Goal: Information Seeking & Learning: Learn about a topic

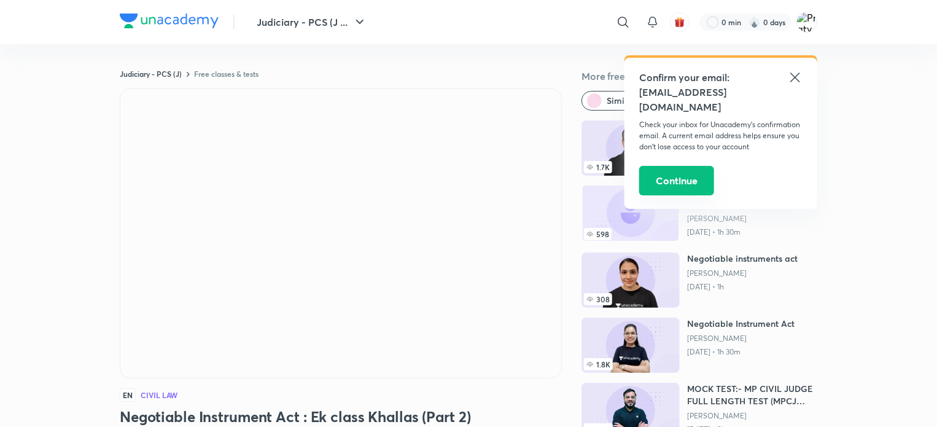
click at [685, 168] on button "Continue" at bounding box center [676, 180] width 75 height 29
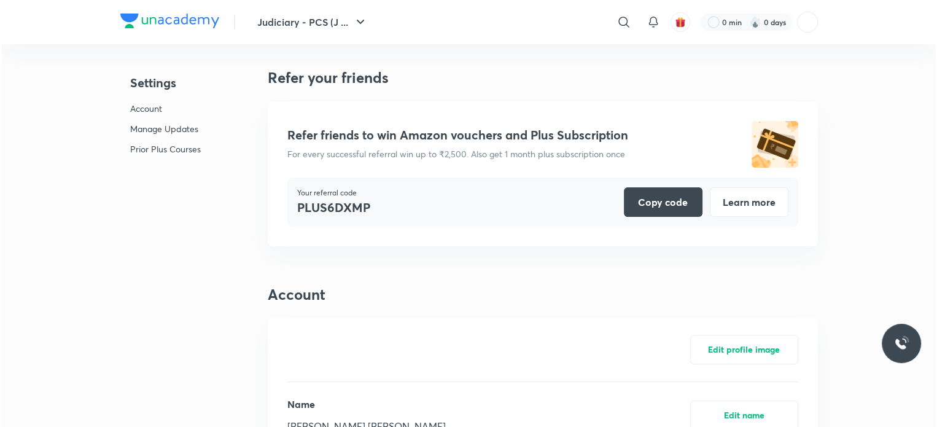
scroll to position [3029, 0]
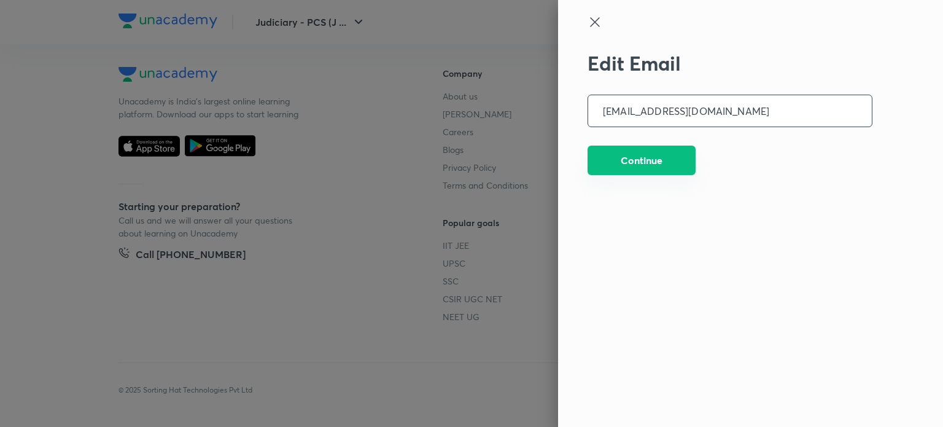
click at [619, 163] on button "Continue" at bounding box center [641, 159] width 108 height 29
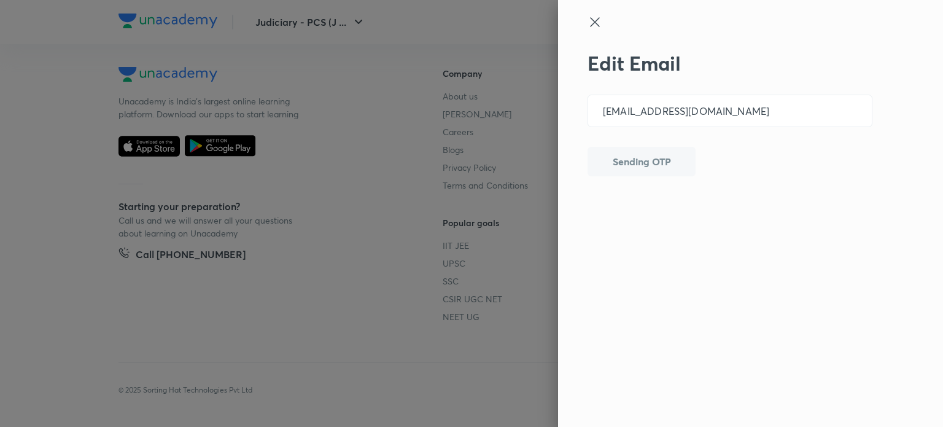
click at [594, 28] on icon at bounding box center [594, 22] width 15 height 15
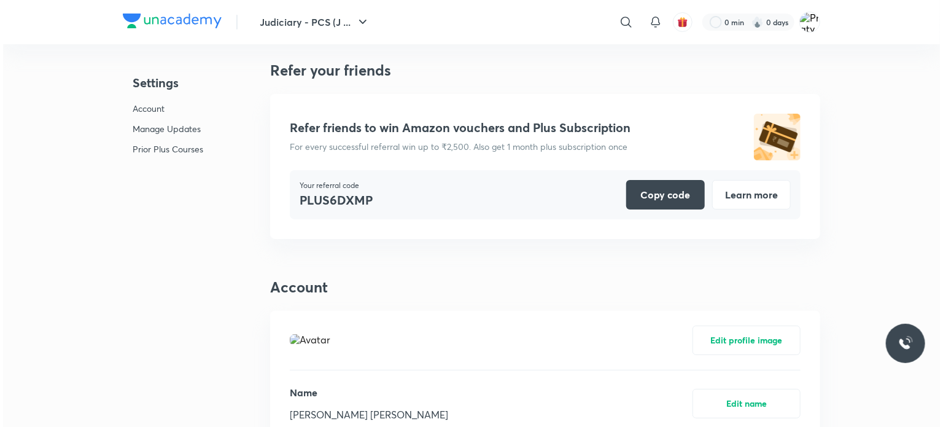
scroll to position [0, 0]
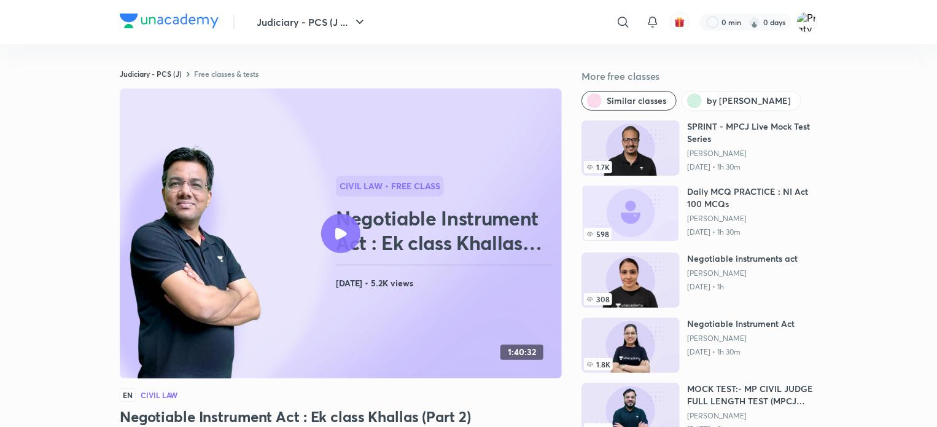
click at [339, 225] on div at bounding box center [340, 233] width 39 height 39
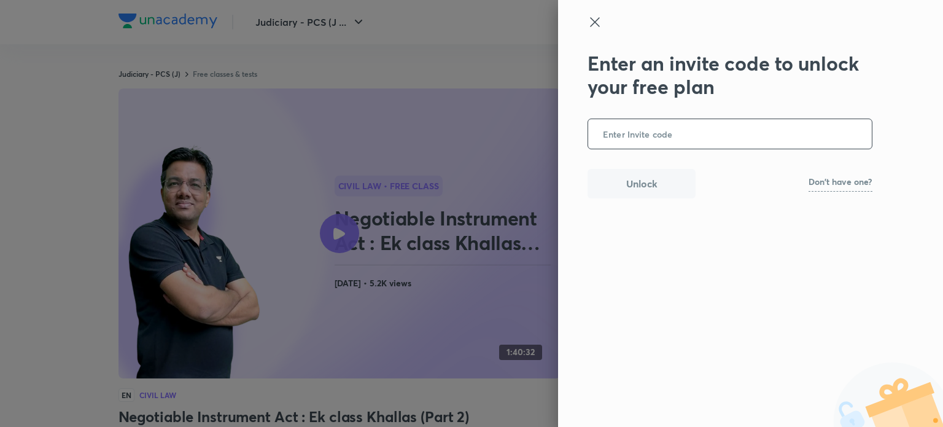
click at [596, 16] on icon at bounding box center [594, 22] width 15 height 15
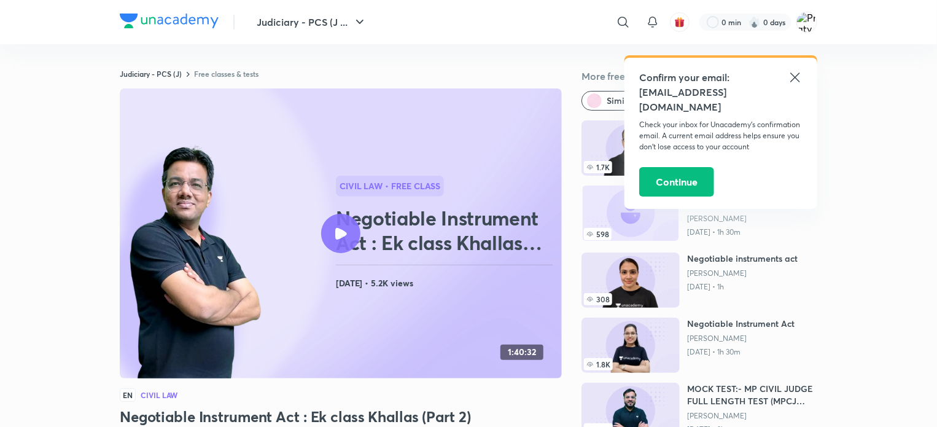
click at [796, 79] on icon at bounding box center [795, 77] width 15 height 15
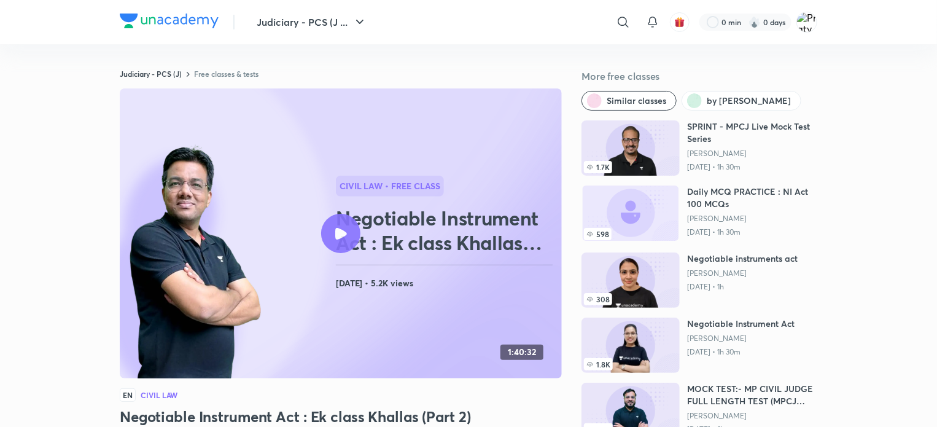
click at [339, 232] on icon at bounding box center [341, 234] width 12 height 12
click at [337, 231] on icon at bounding box center [341, 234] width 12 height 12
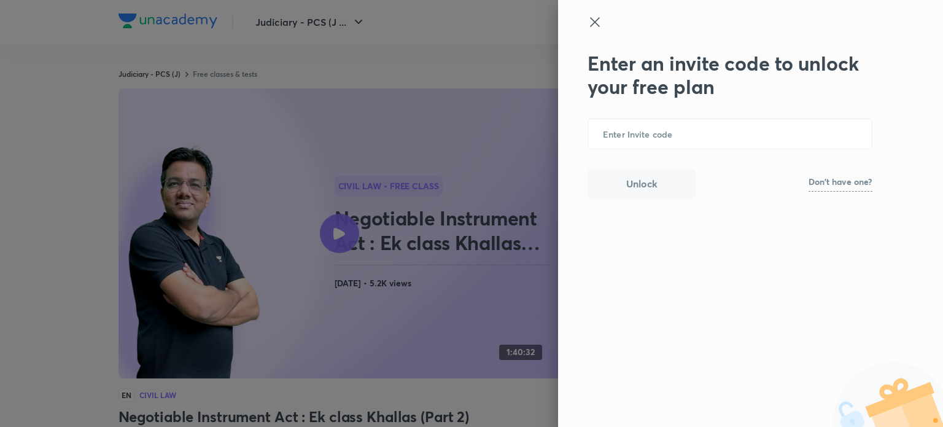
click at [829, 177] on p "Don't have one?" at bounding box center [840, 181] width 64 height 9
click at [596, 23] on icon at bounding box center [594, 21] width 9 height 9
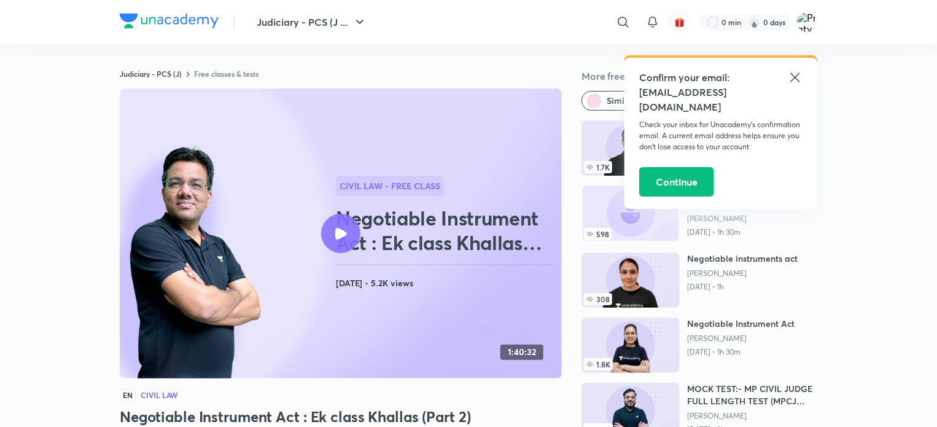
click at [797, 81] on icon at bounding box center [795, 77] width 15 height 15
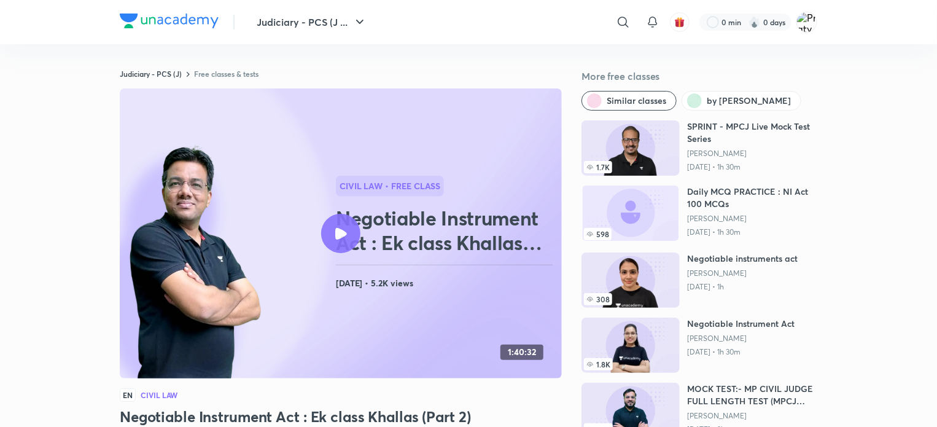
click at [329, 236] on div at bounding box center [340, 233] width 39 height 39
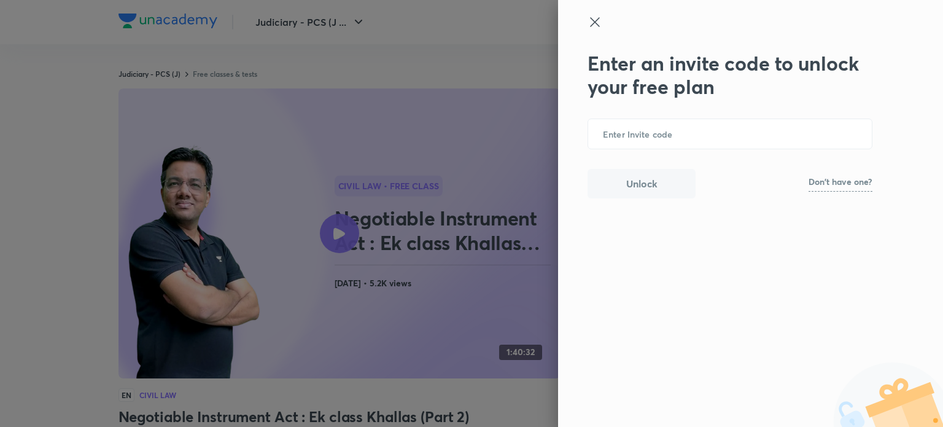
click at [338, 226] on div at bounding box center [471, 213] width 943 height 427
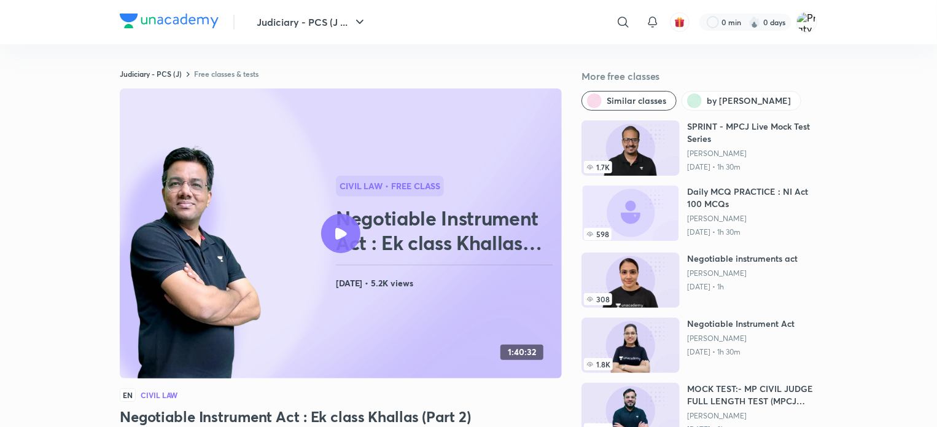
click at [336, 233] on icon at bounding box center [341, 234] width 12 height 12
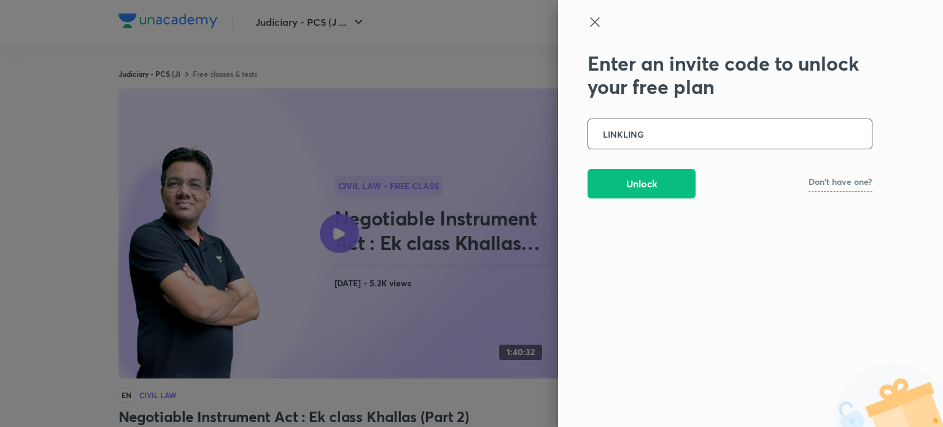
click at [626, 130] on input "LINKLING" at bounding box center [730, 134] width 284 height 30
type input "LINKING"
click at [676, 193] on button "Unlock" at bounding box center [641, 182] width 108 height 29
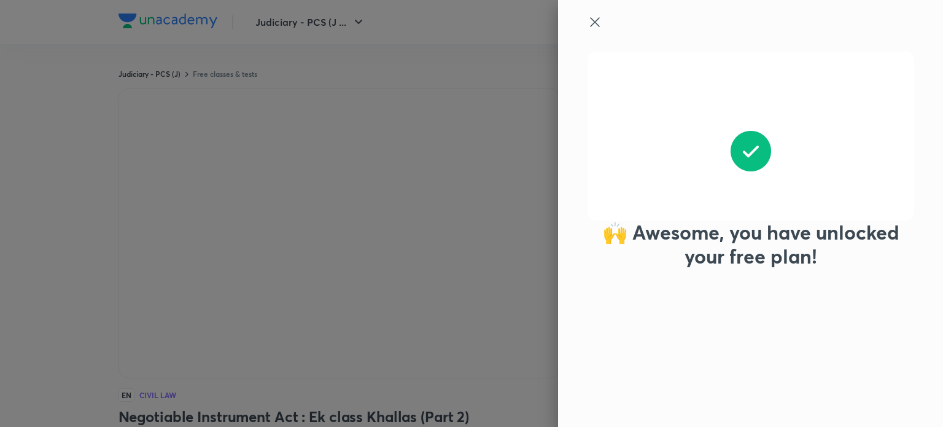
click at [592, 20] on icon at bounding box center [594, 21] width 9 height 9
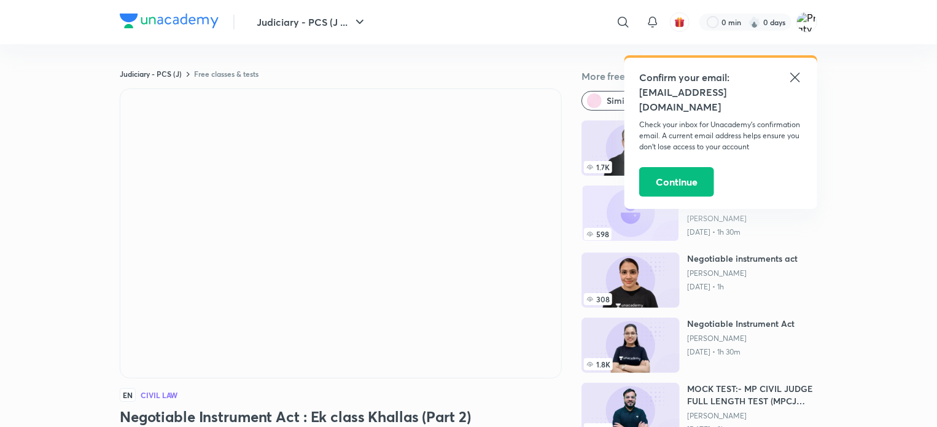
click at [794, 75] on icon at bounding box center [794, 76] width 9 height 9
